Goal: Information Seeking & Learning: Learn about a topic

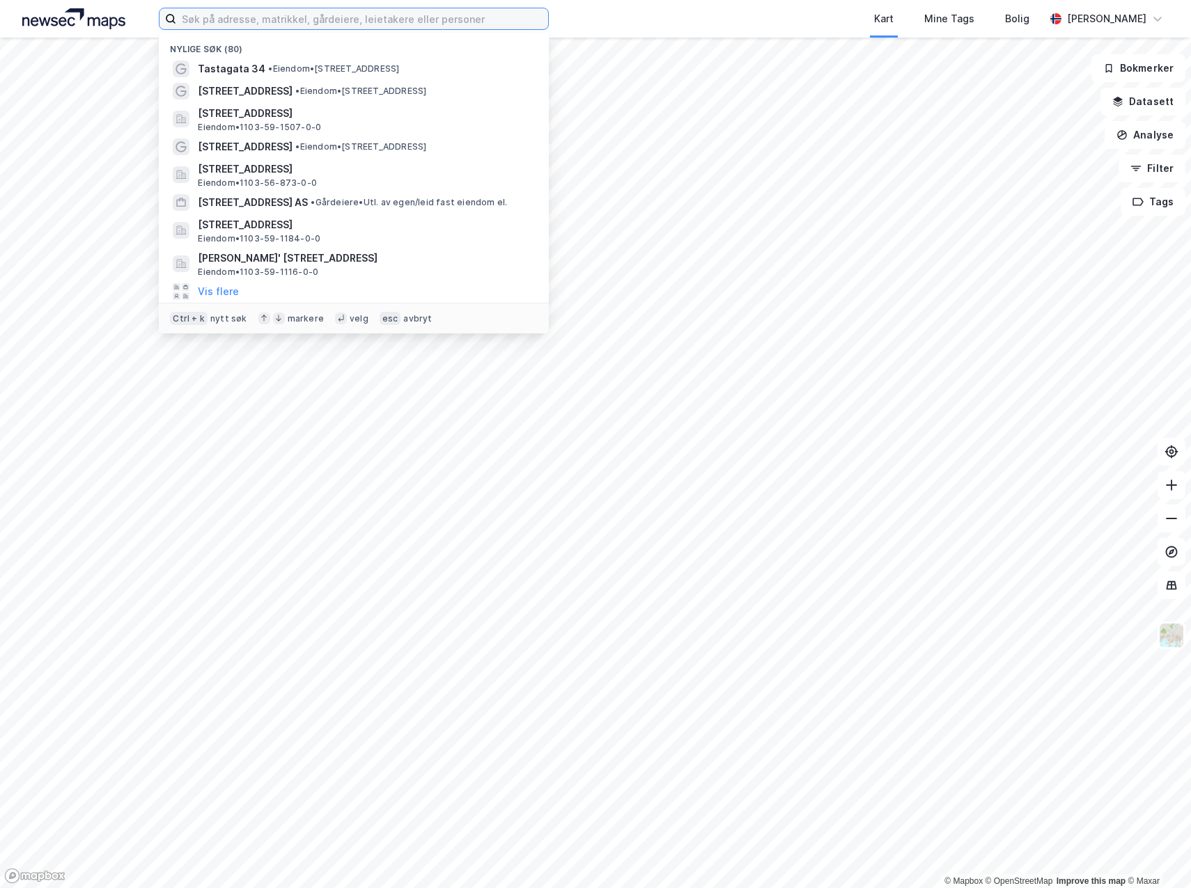
click at [196, 26] on input at bounding box center [362, 18] width 372 height 21
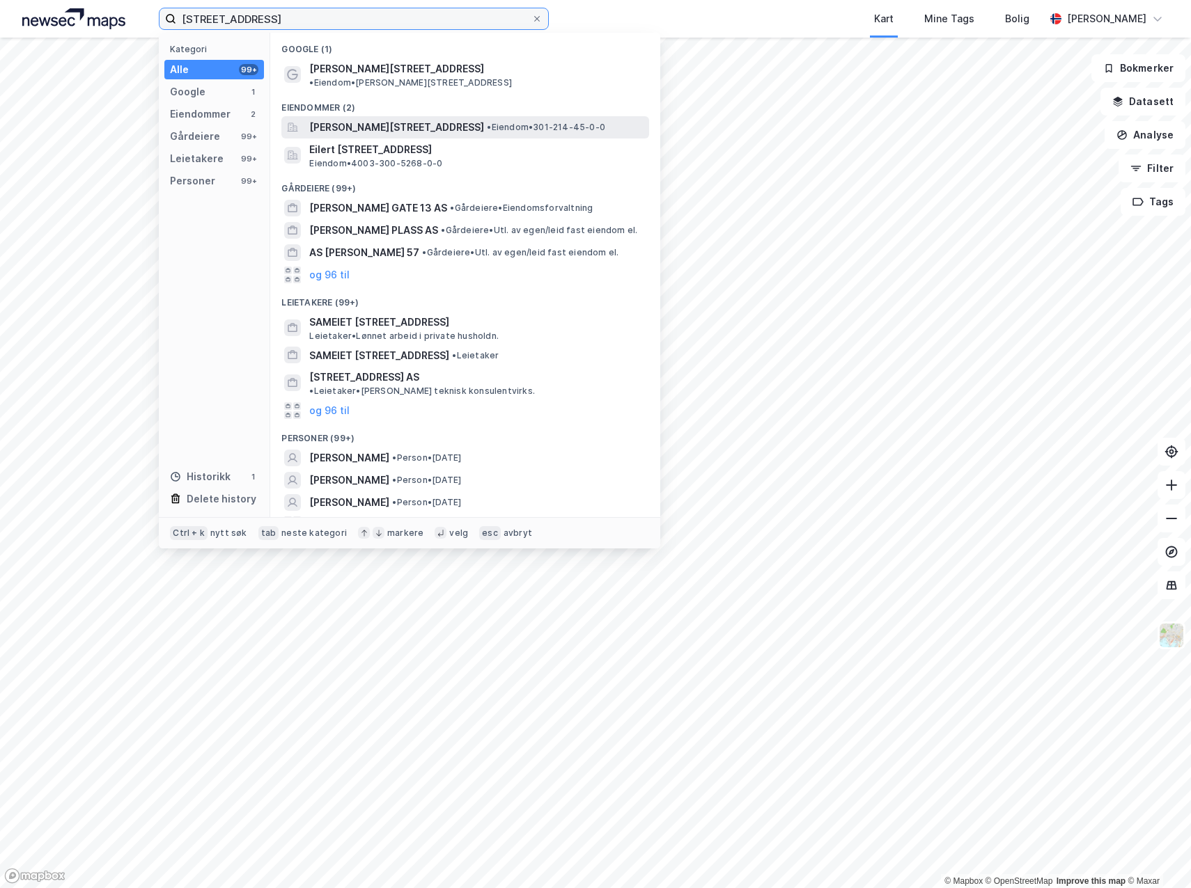
type input "[STREET_ADDRESS]"
click at [371, 119] on span "[PERSON_NAME][STREET_ADDRESS]" at bounding box center [396, 127] width 175 height 17
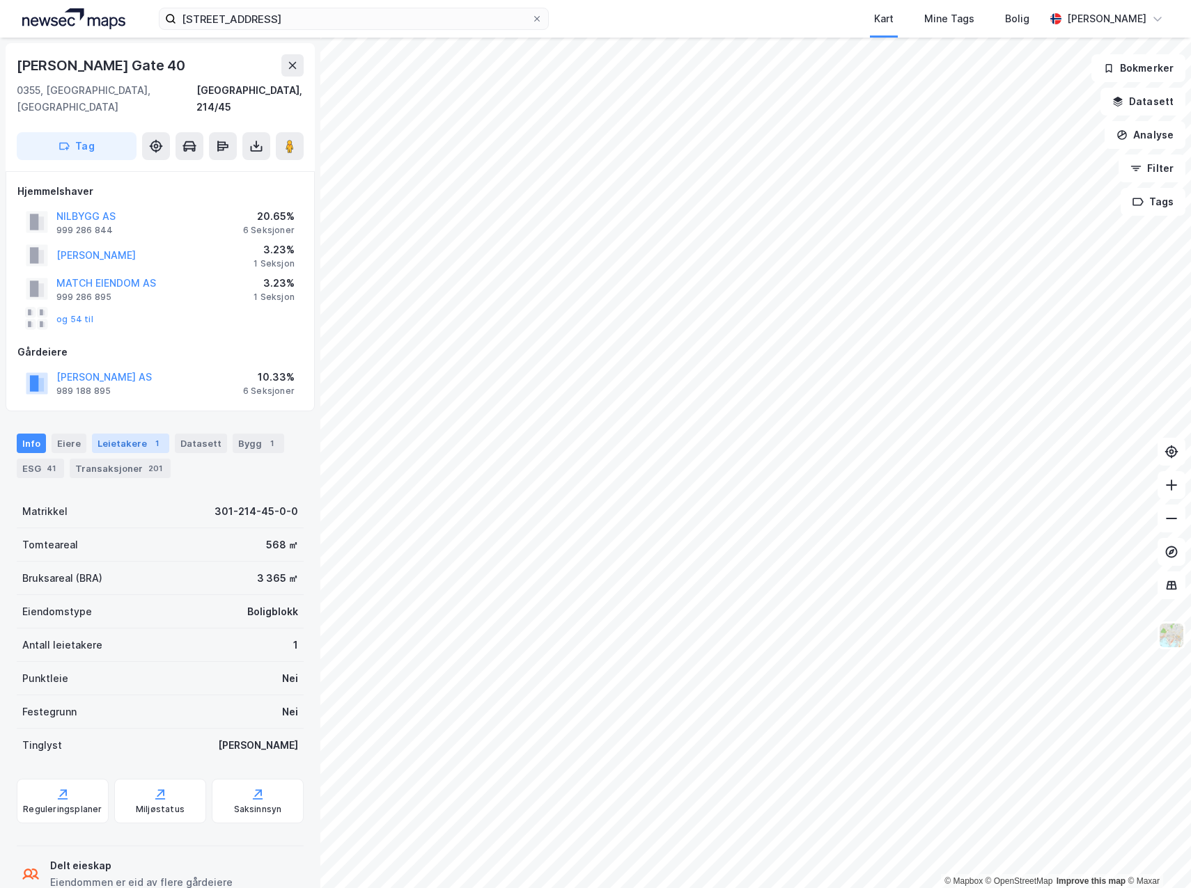
click at [114, 434] on div "Leietakere 1" at bounding box center [130, 443] width 77 height 19
